Goal: Communication & Community: Ask a question

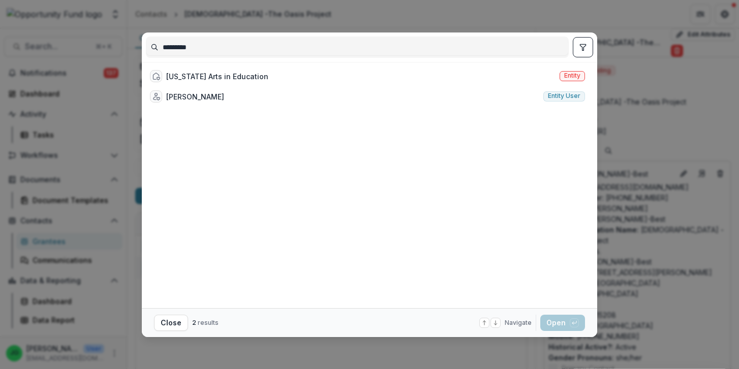
scroll to position [260, 0]
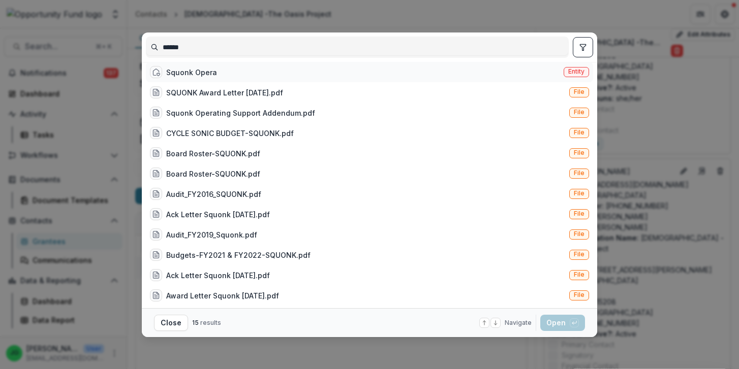
type input "******"
click at [203, 77] on div "Squonk Opera" at bounding box center [191, 72] width 51 height 11
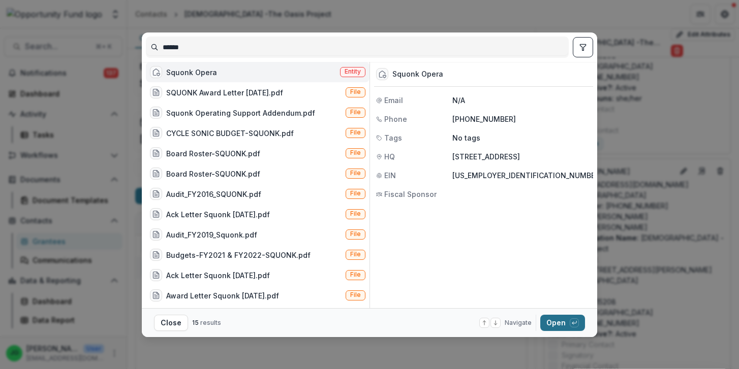
click at [561, 329] on button "Open with enter key" at bounding box center [562, 323] width 45 height 16
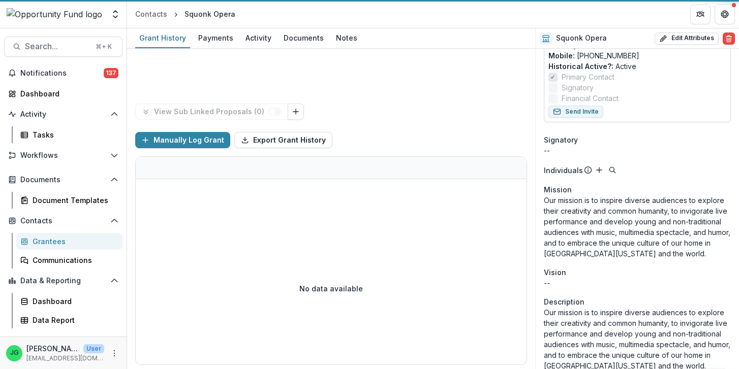
scroll to position [469, 0]
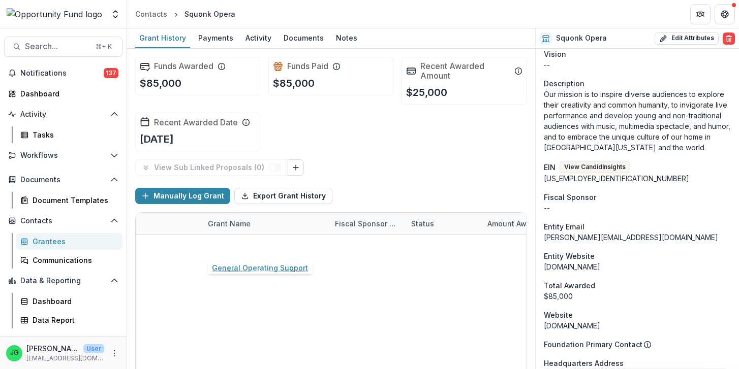
click at [270, 248] on link "General Operating Support" at bounding box center [256, 246] width 96 height 11
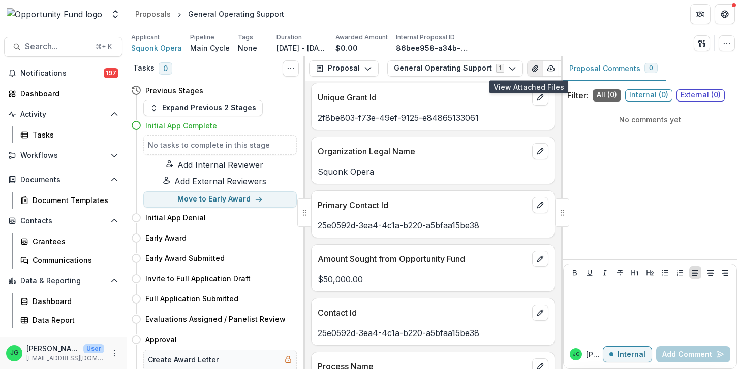
scroll to position [0, 46]
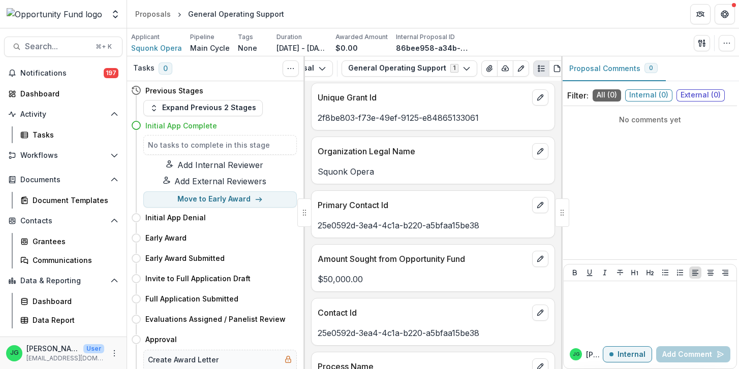
click at [599, 170] on div "No comments yet" at bounding box center [650, 182] width 174 height 145
click at [589, 312] on div at bounding box center [649, 311] width 165 height 51
click at [729, 41] on icon "button" at bounding box center [726, 43] width 8 height 8
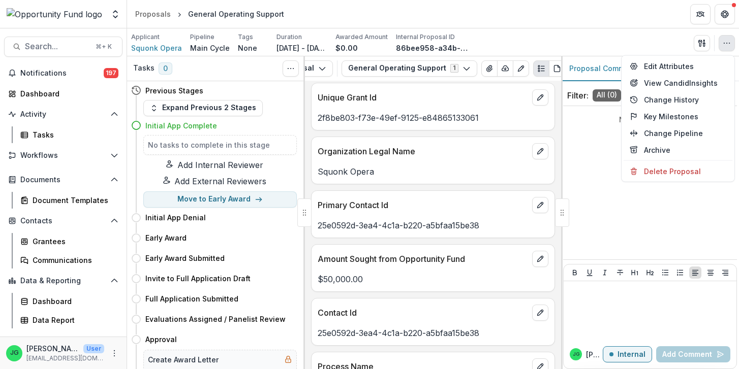
click at [729, 40] on icon "button" at bounding box center [726, 43] width 8 height 8
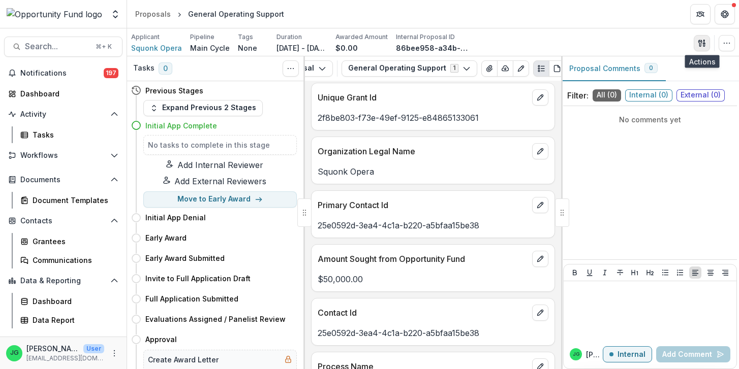
click at [702, 42] on icon "button" at bounding box center [700, 43] width 4 height 7
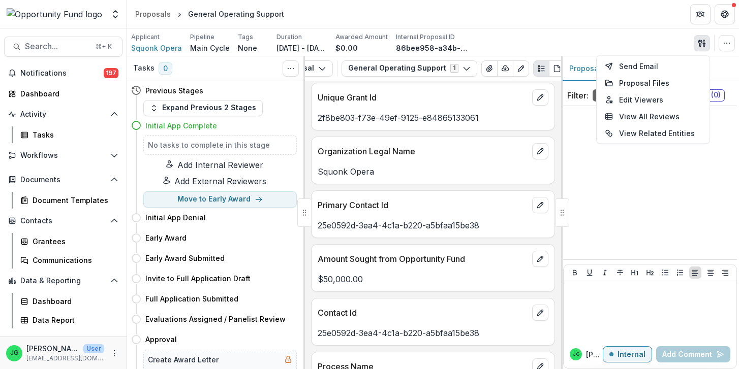
click at [683, 163] on div "No comments yet" at bounding box center [650, 182] width 174 height 145
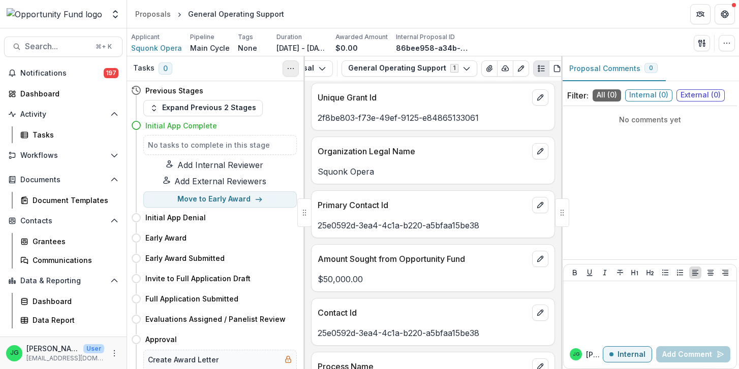
click at [288, 73] on button "Toggle View Cancelled Tasks" at bounding box center [290, 68] width 16 height 16
click at [371, 66] on button "Proposal" at bounding box center [344, 68] width 70 height 16
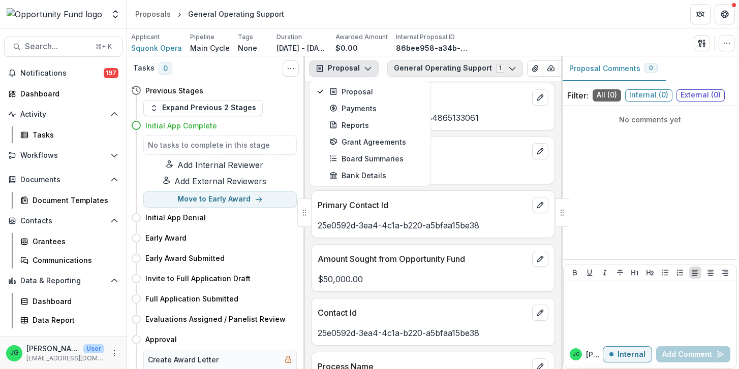
click at [508, 67] on icon "button" at bounding box center [512, 69] width 8 height 8
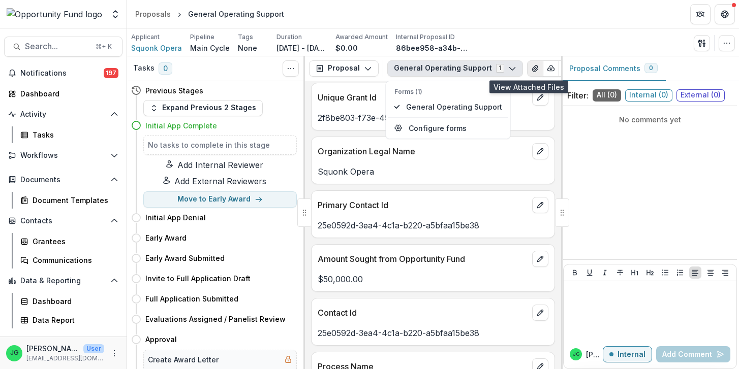
click at [532, 69] on icon "View Attached Files" at bounding box center [535, 69] width 6 height 6
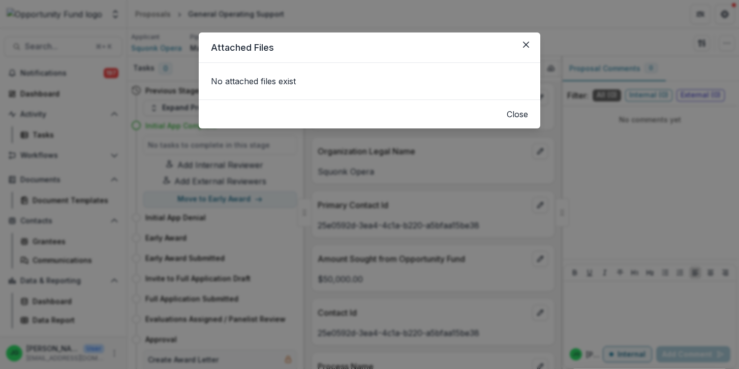
click at [493, 87] on p "No attached files exist" at bounding box center [369, 81] width 317 height 12
click at [477, 87] on p "No attached files exist" at bounding box center [369, 81] width 317 height 12
click at [529, 42] on button "Close" at bounding box center [526, 45] width 16 height 16
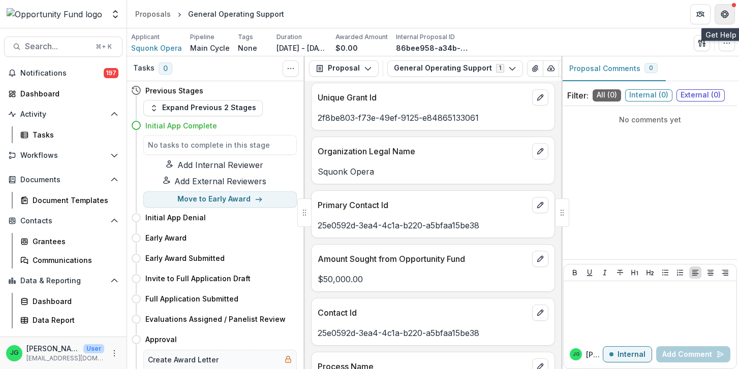
click at [734, 15] on button "Get Help" at bounding box center [724, 14] width 20 height 20
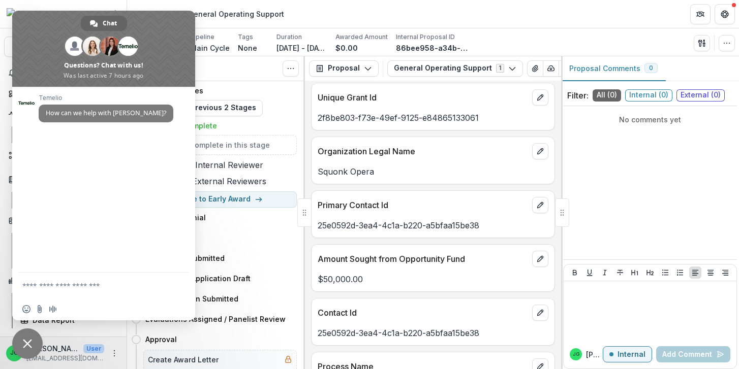
click at [75, 293] on textarea "Compose your message..." at bounding box center [93, 285] width 142 height 25
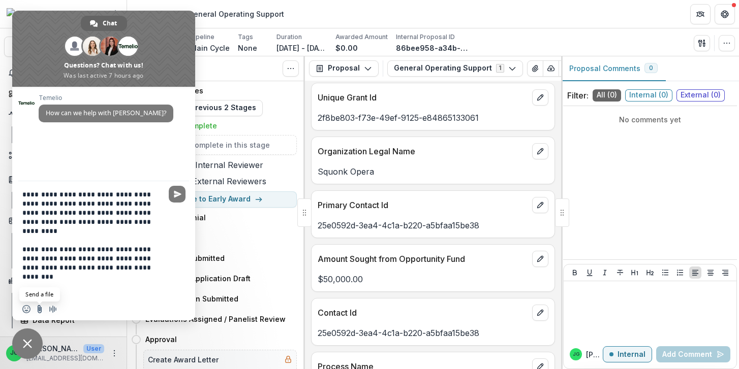
type textarea "**********"
click at [39, 309] on input "Send a file" at bounding box center [40, 309] width 8 height 8
click at [181, 193] on span "Send" at bounding box center [178, 195] width 8 height 8
